Goal: Information Seeking & Learning: Learn about a topic

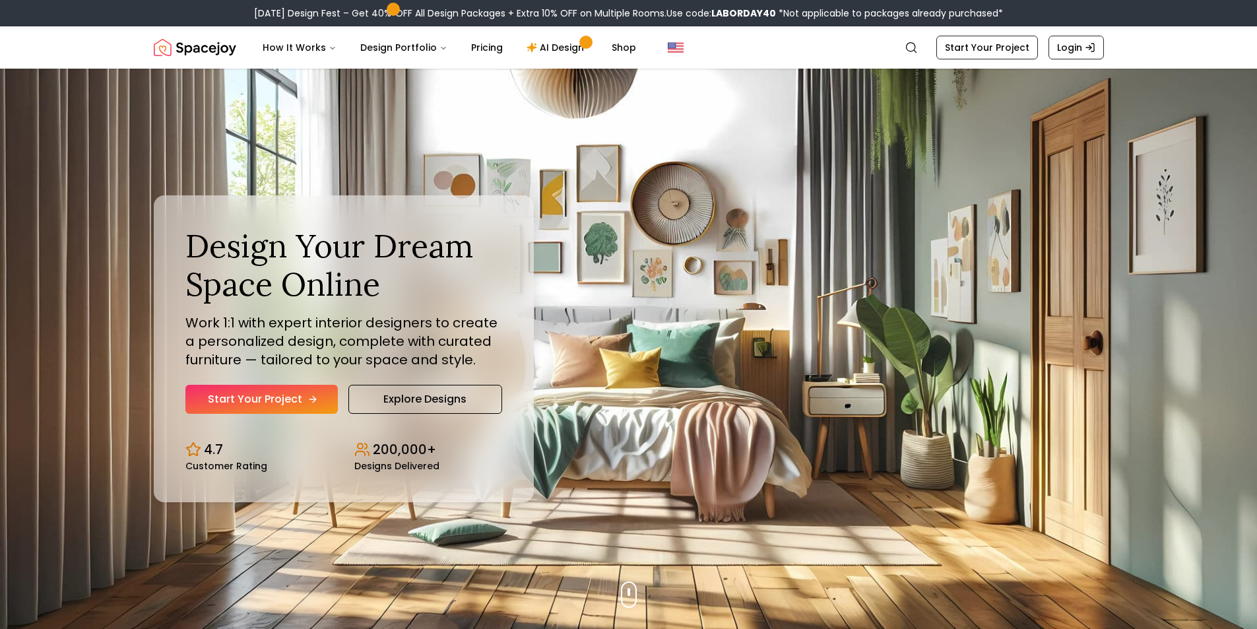
click at [248, 393] on link "Start Your Project" at bounding box center [261, 399] width 152 height 29
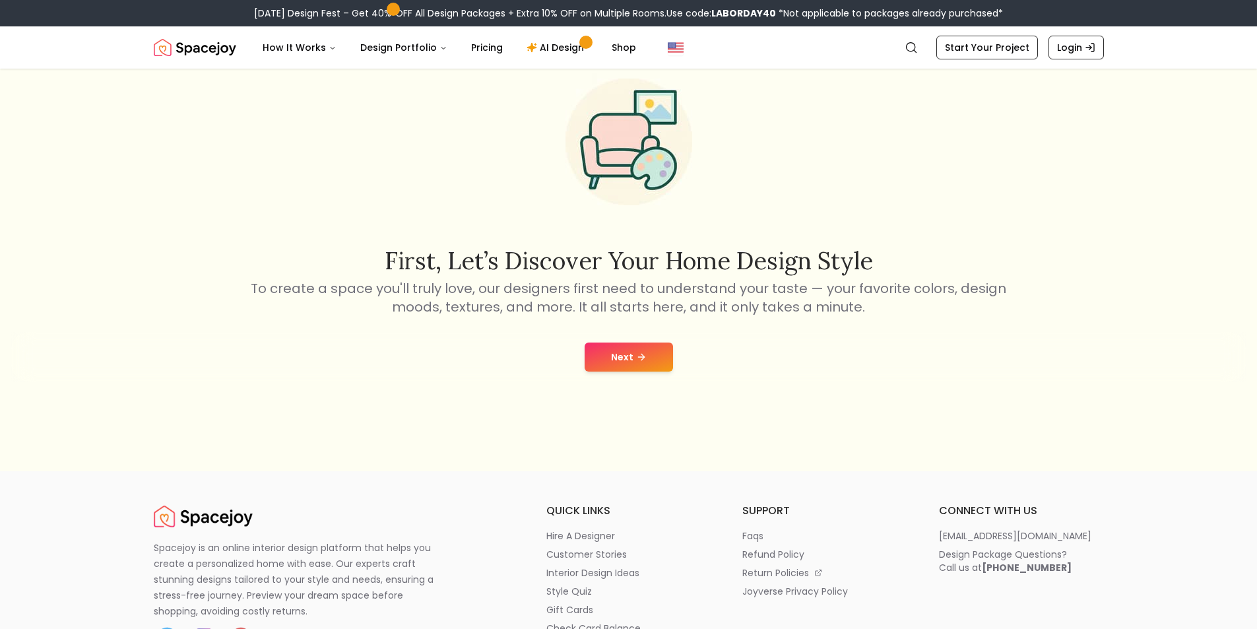
scroll to position [66, 0]
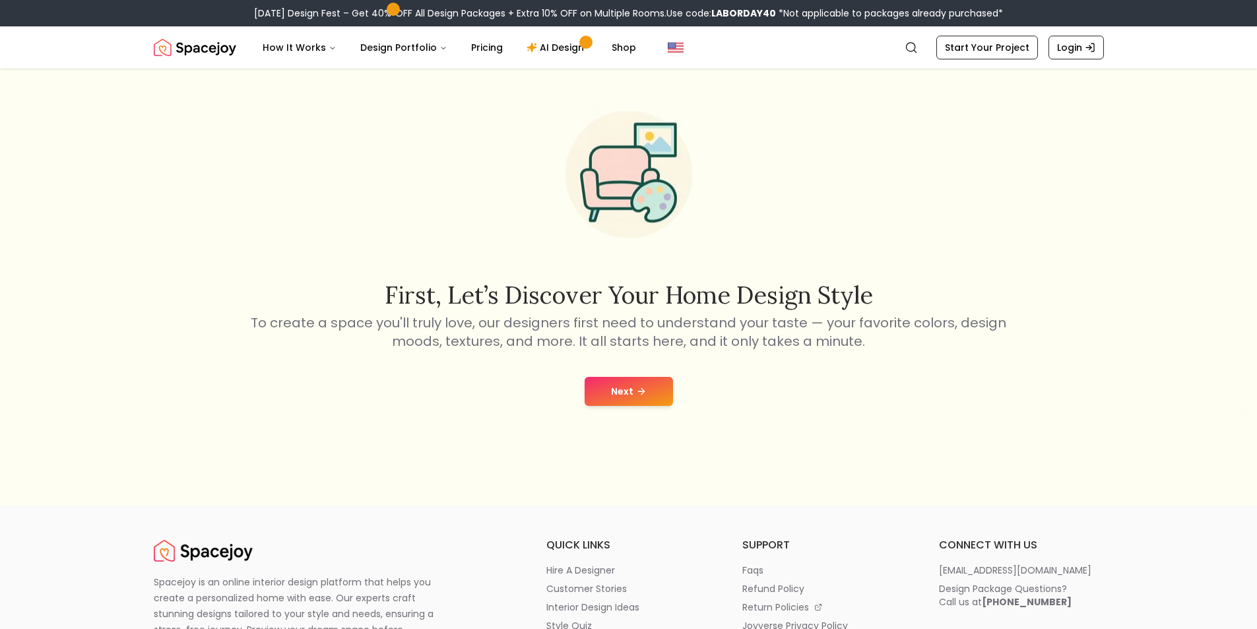
click at [636, 391] on icon at bounding box center [641, 391] width 11 height 11
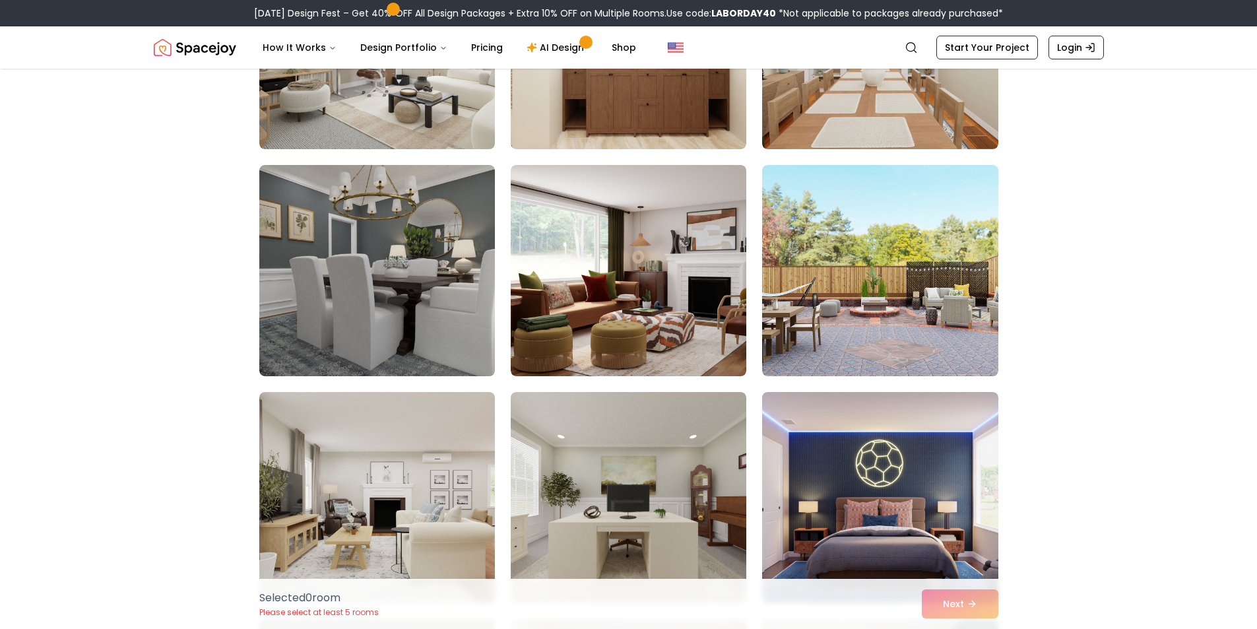
scroll to position [1980, 0]
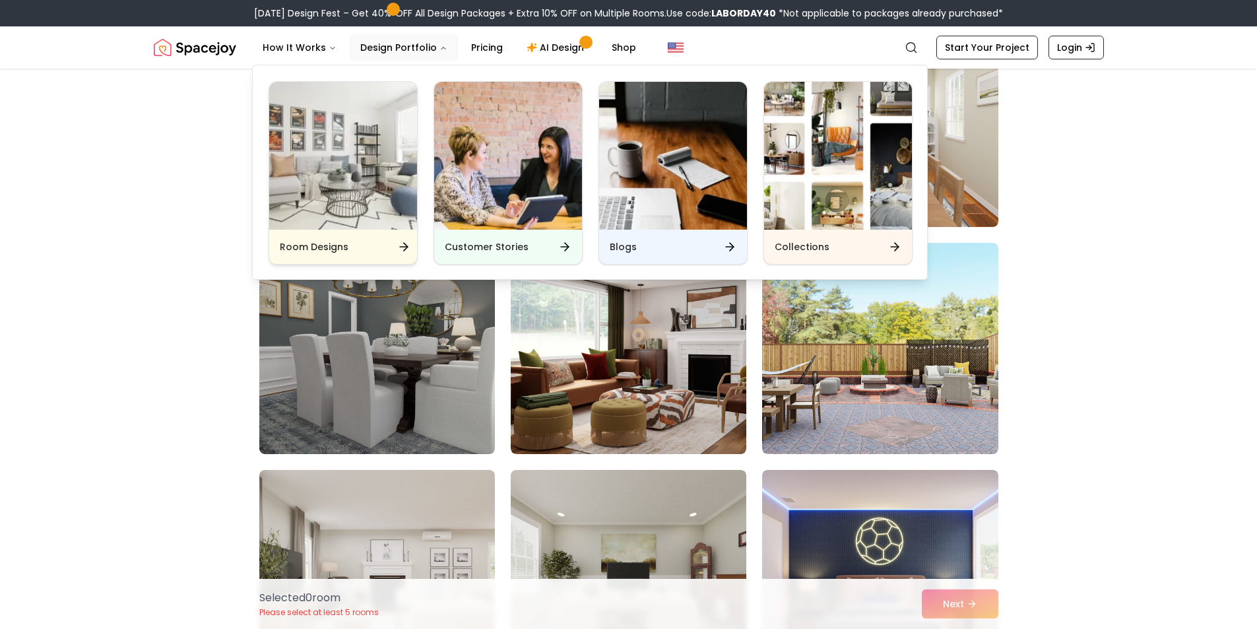
click at [384, 255] on div "Room Designs" at bounding box center [343, 247] width 148 height 34
